Goal: Navigation & Orientation: Find specific page/section

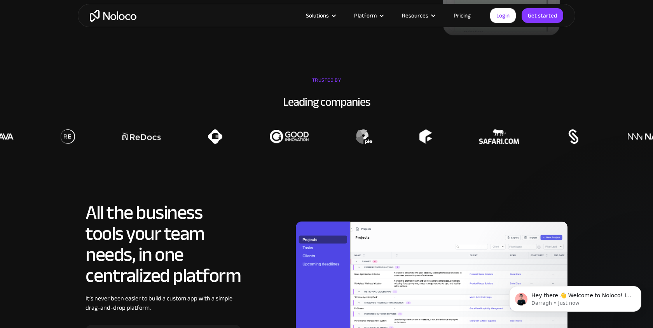
scroll to position [494, 0]
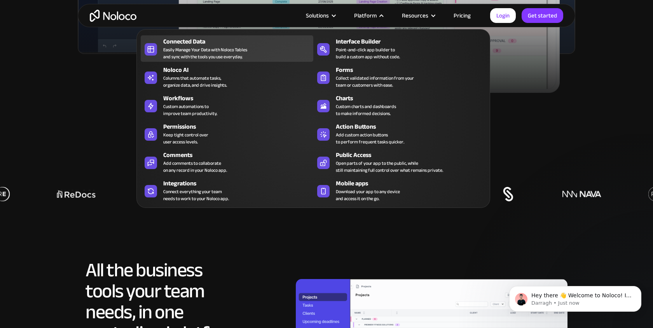
click at [227, 53] on div "Easily Manage Your Data with Noloco Tables and sync with the tools you use ever…" at bounding box center [205, 53] width 84 height 14
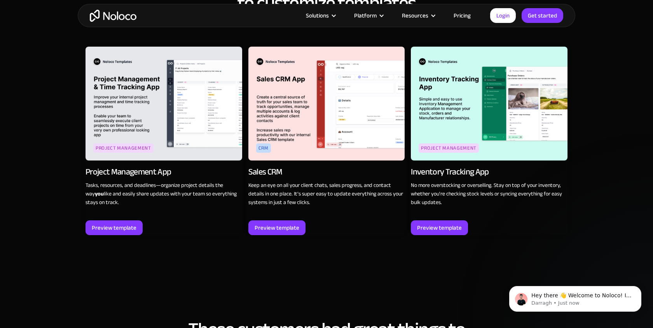
scroll to position [979, 0]
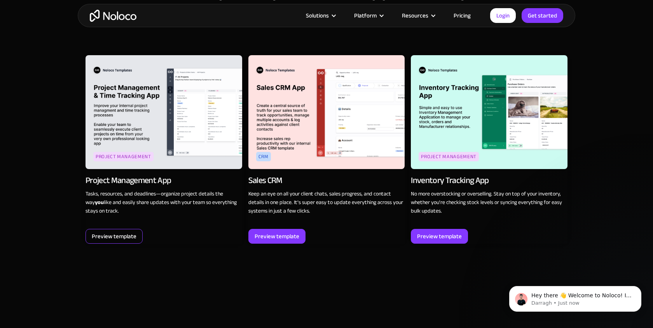
click at [133, 231] on div "Preview template" at bounding box center [114, 236] width 45 height 10
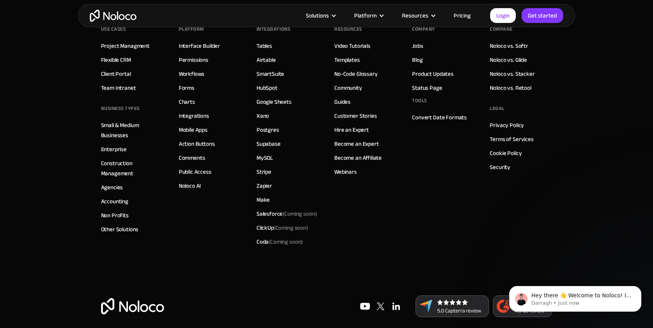
scroll to position [1384, 0]
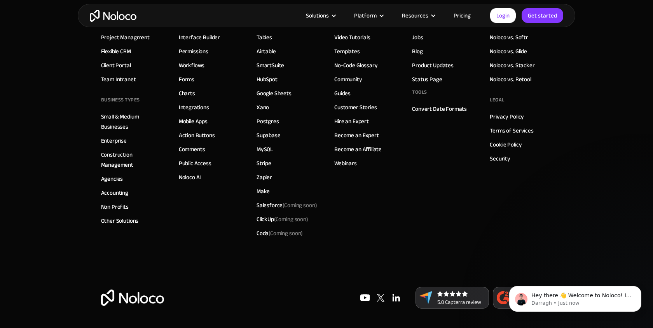
click at [397, 299] on img at bounding box center [397, 298] width 16 height 16
